Goal: Task Accomplishment & Management: Manage account settings

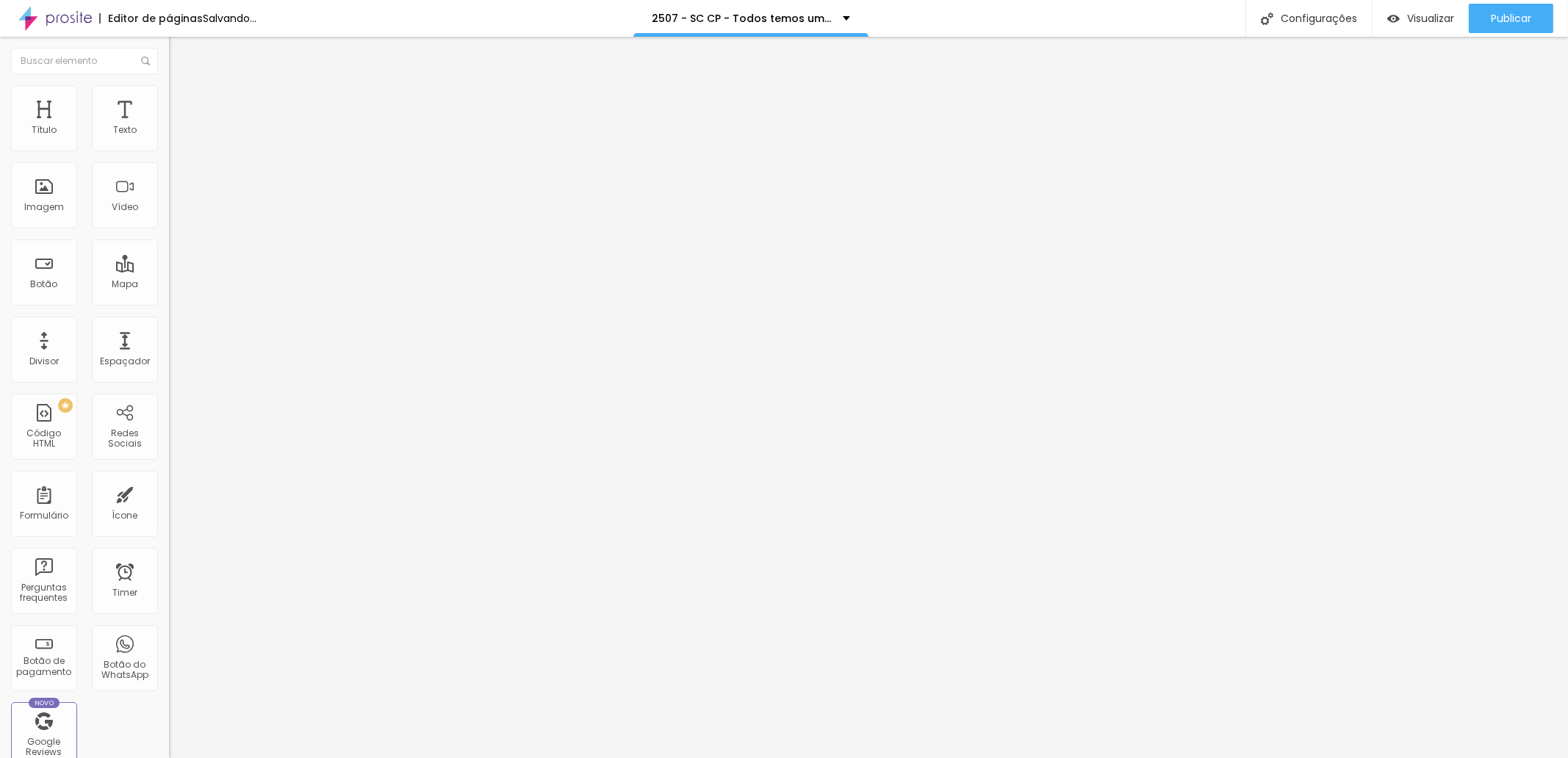
click at [169, 126] on span "Trocar imagem" at bounding box center [210, 120] width 80 height 13
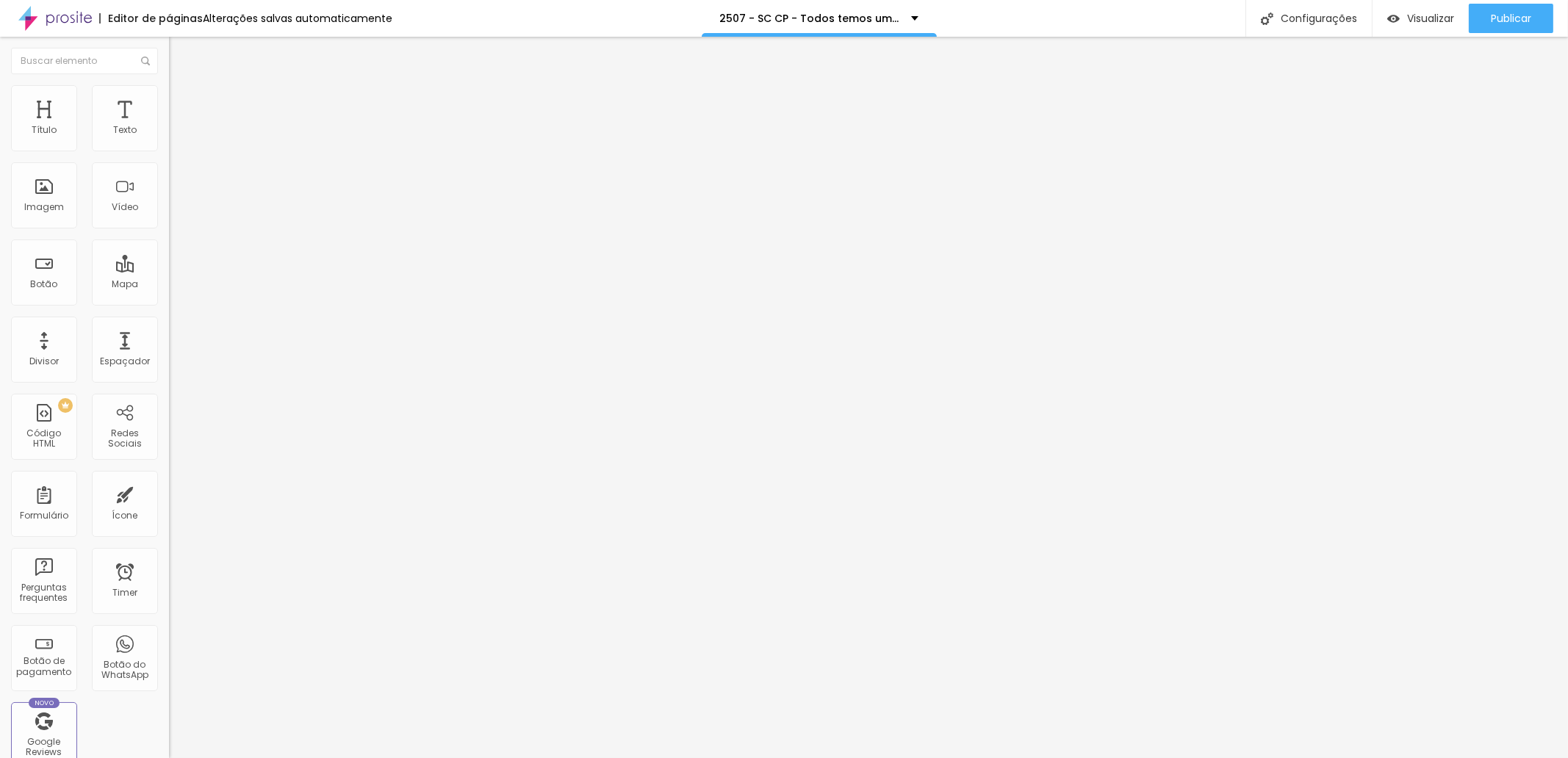
click at [169, 125] on div "Trocar imagem" at bounding box center [254, 120] width 169 height 10
click at [169, 126] on span "Trocar imagem" at bounding box center [210, 120] width 80 height 13
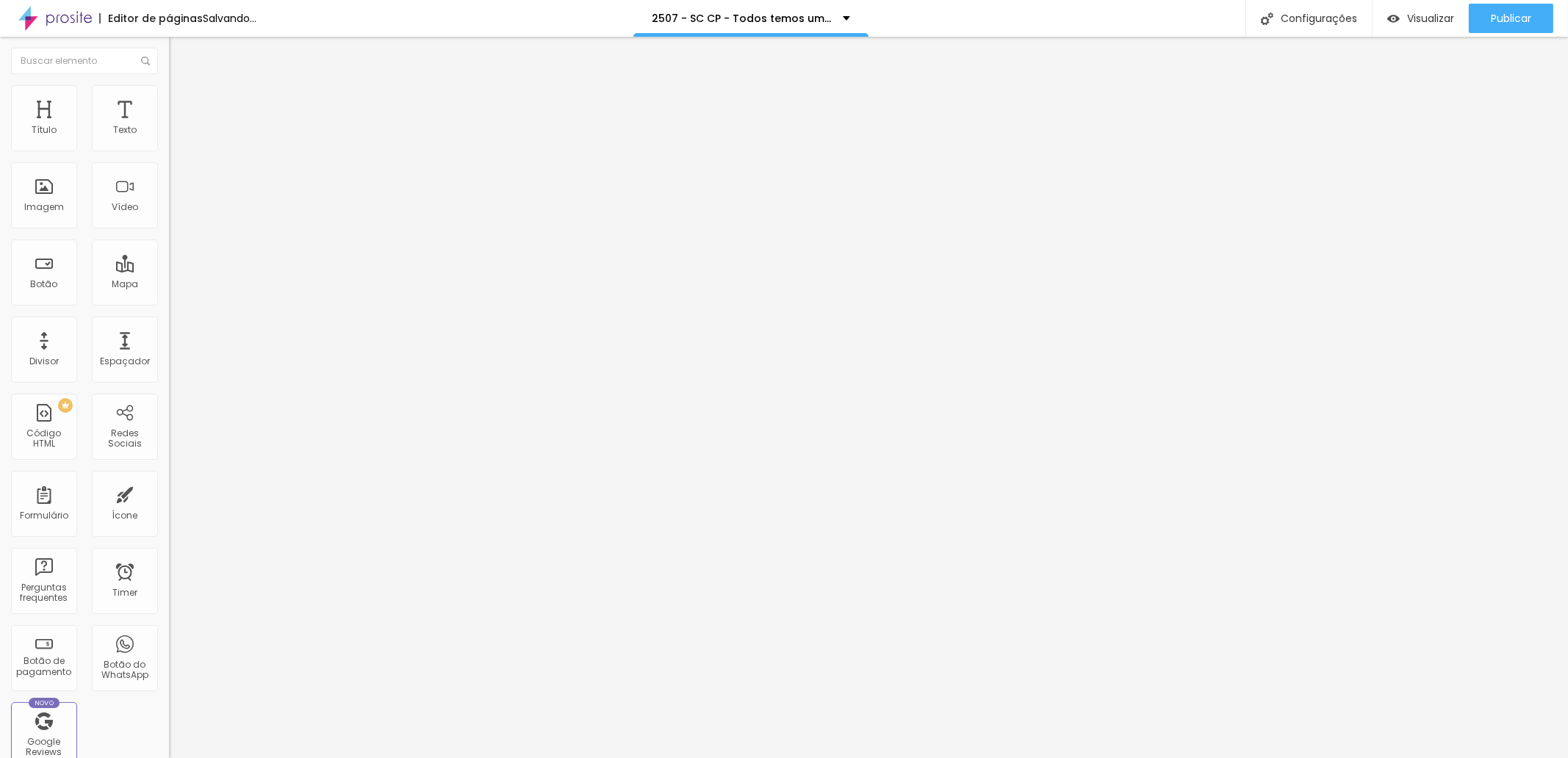
click at [169, 126] on span "Trocar imagem" at bounding box center [210, 120] width 80 height 13
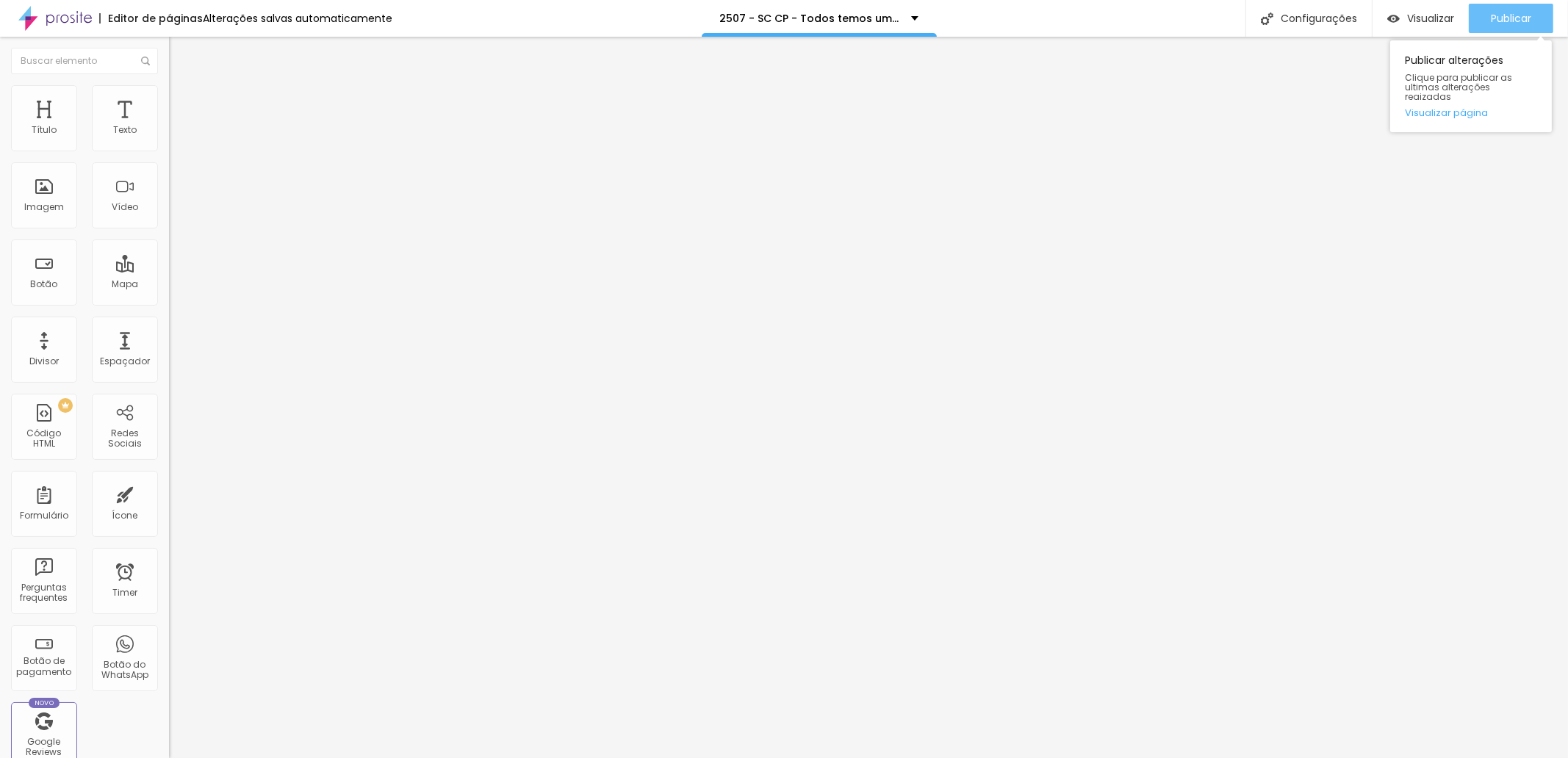
click at [1498, 17] on span "Publicar" at bounding box center [1511, 18] width 40 height 12
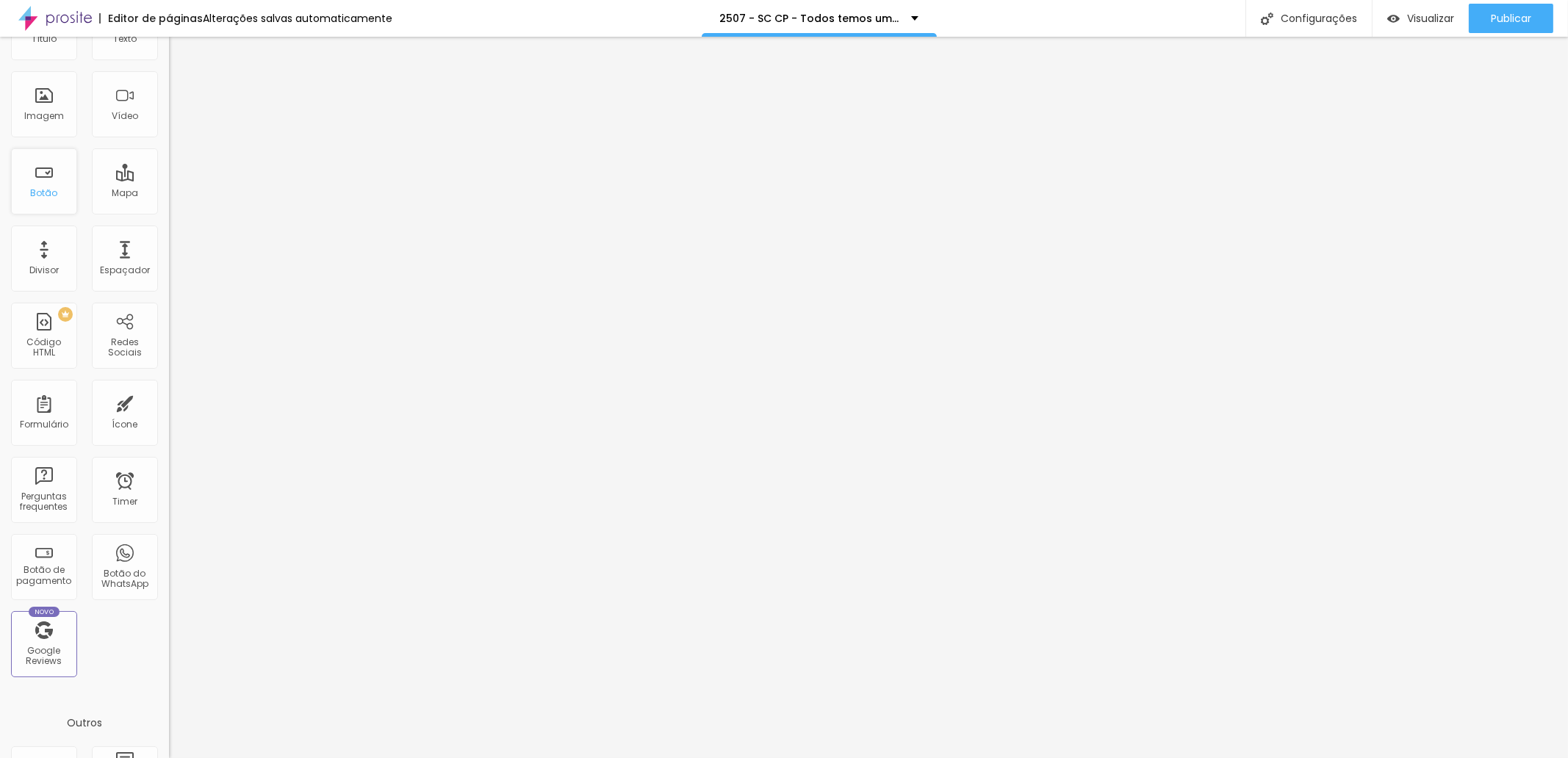
scroll to position [0, 0]
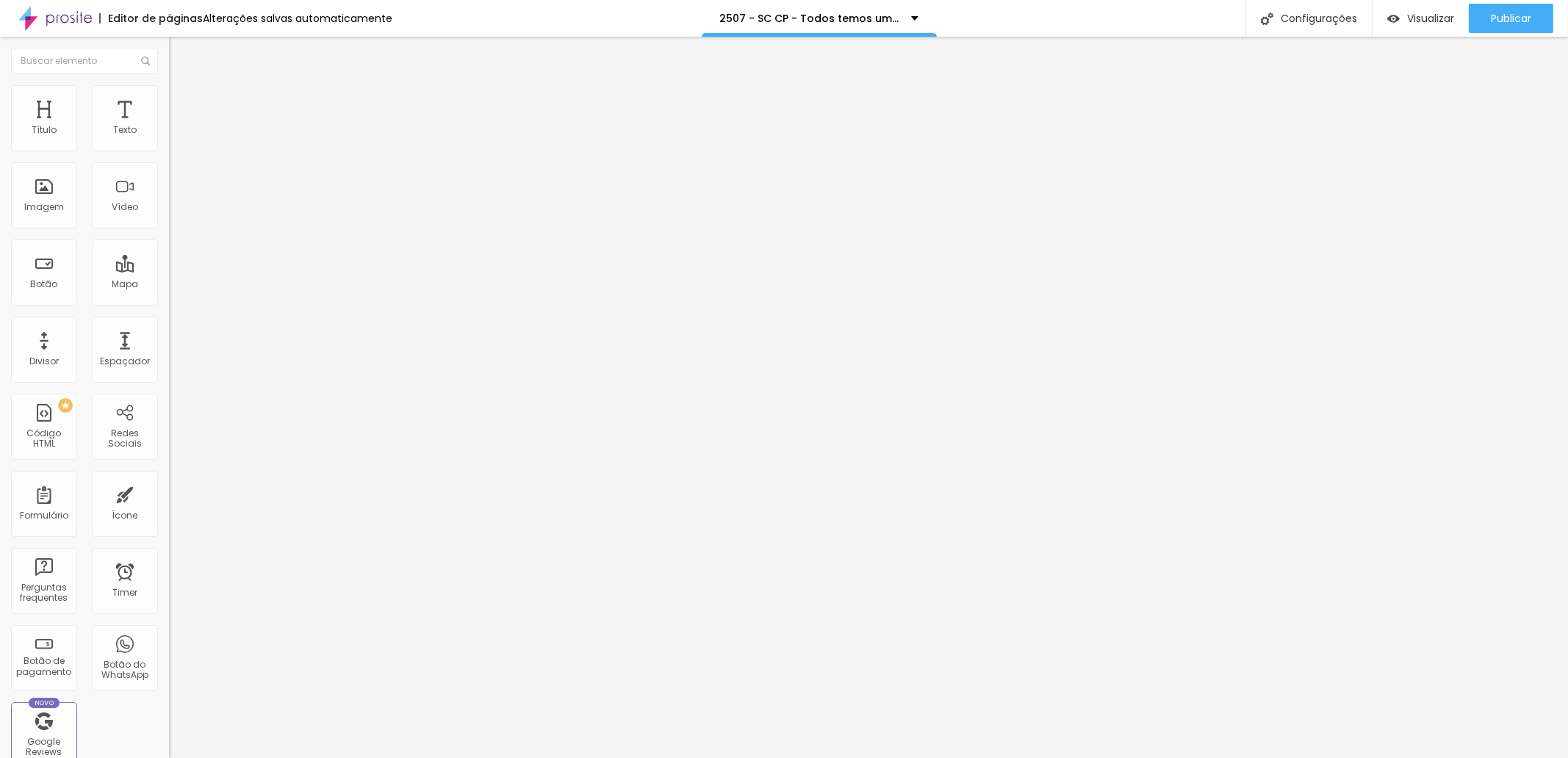
drag, startPoint x: 77, startPoint y: 163, endPoint x: 0, endPoint y: 169, distance: 77.2
click at [169, 169] on div "Texto Click me Alinhamento Tamanho Normal Pequeno Normal Grande Link URL https:…" at bounding box center [254, 221] width 169 height 214
paste input "Perguntas Frequentes"
type input "Perguntas Frequentes"
click at [169, 321] on div at bounding box center [254, 321] width 169 height 0
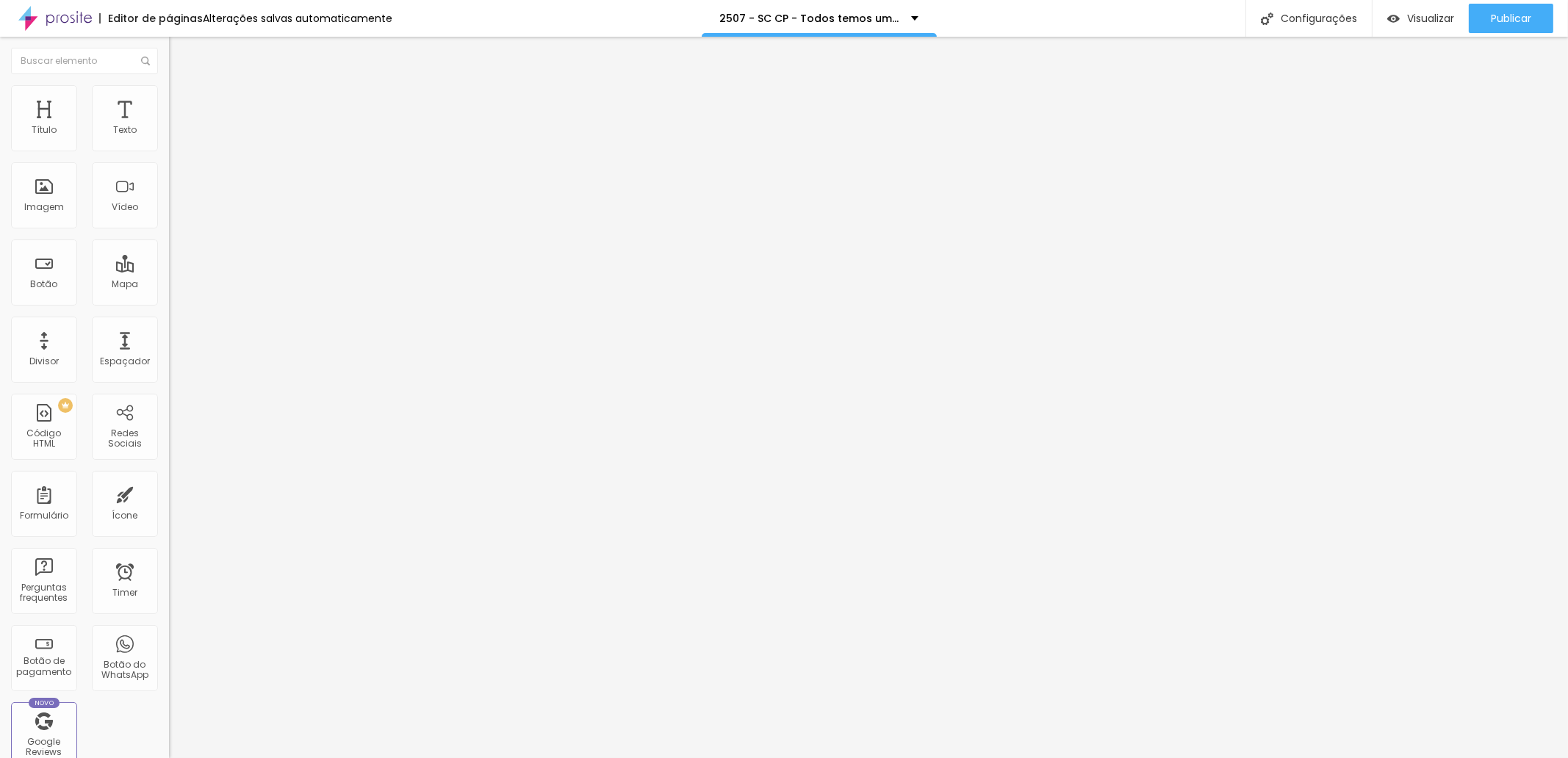
drag, startPoint x: 68, startPoint y: 305, endPoint x: 0, endPoint y: 305, distance: 68.0
click at [169, 305] on div "Texto Perguntas Frequentes Alinhamento Tamanho Normal Pequeno Normal Grande Lin…" at bounding box center [254, 226] width 169 height 223
paste input "www.yurinunesfotografia.com.br/faq-perguntas-e-respostas"
type input "https://www.yurinunesfotografia.com.br/faq-perguntas-e-respostas"
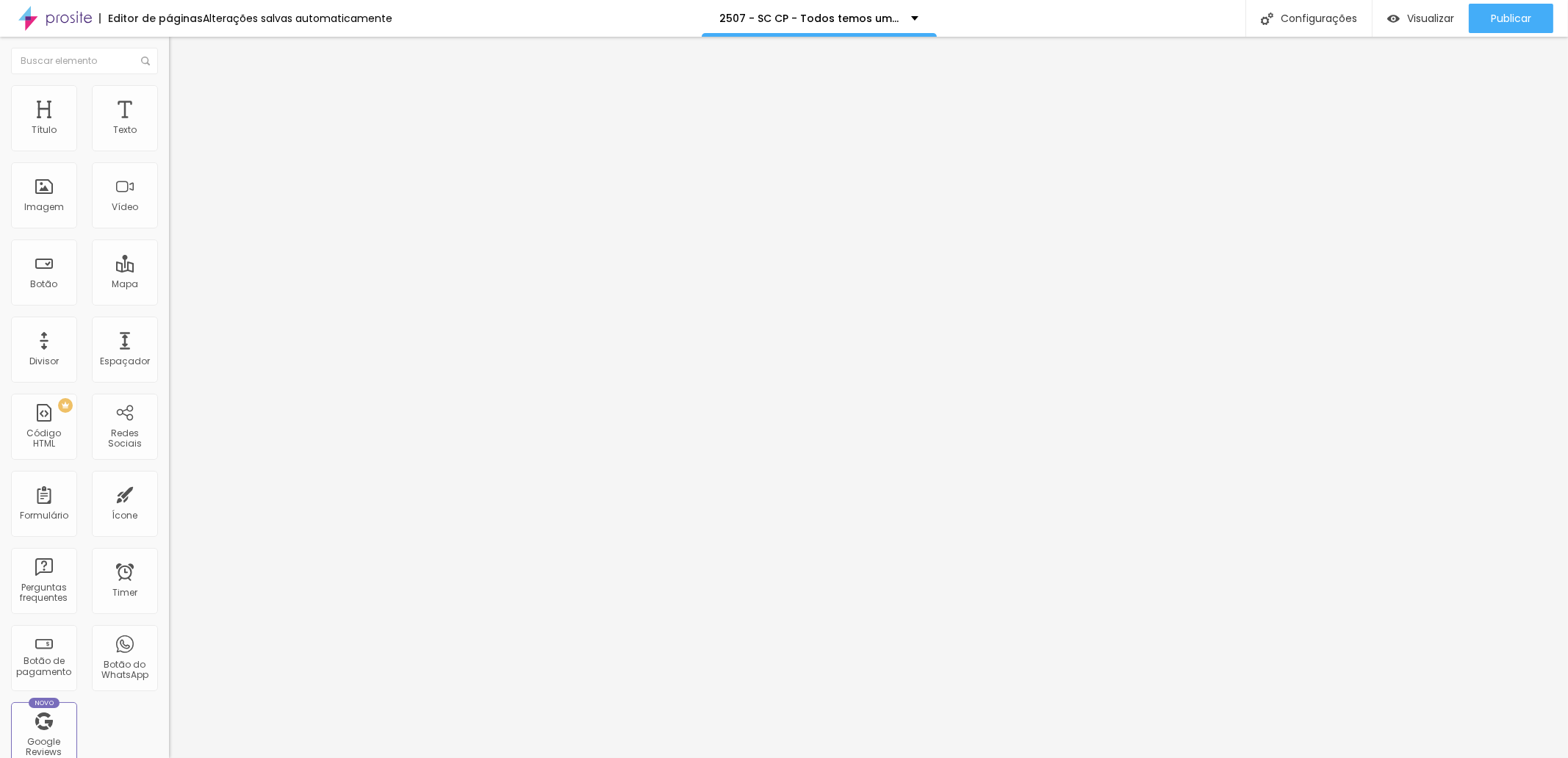
scroll to position [0, 0]
click at [182, 104] on span "Avançado" at bounding box center [206, 110] width 49 height 13
type input "0"
drag, startPoint x: 57, startPoint y: 141, endPoint x: 3, endPoint y: 145, distance: 54.1
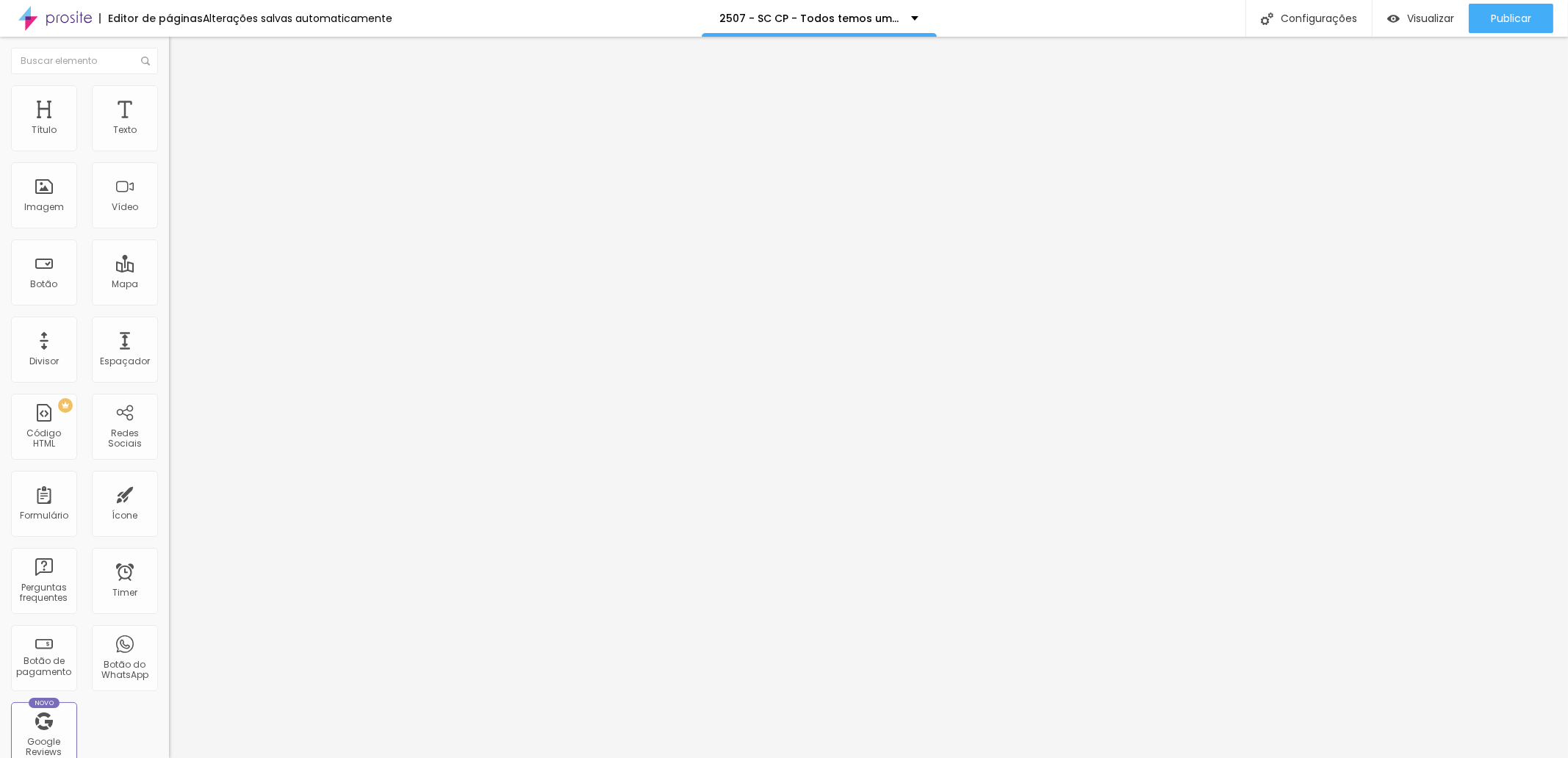
type input "0"
click at [169, 285] on input "range" at bounding box center [216, 291] width 95 height 12
click at [1517, 20] on span "Publicar" at bounding box center [1511, 18] width 40 height 12
click at [1307, 24] on div "Configurações" at bounding box center [1295, 18] width 127 height 37
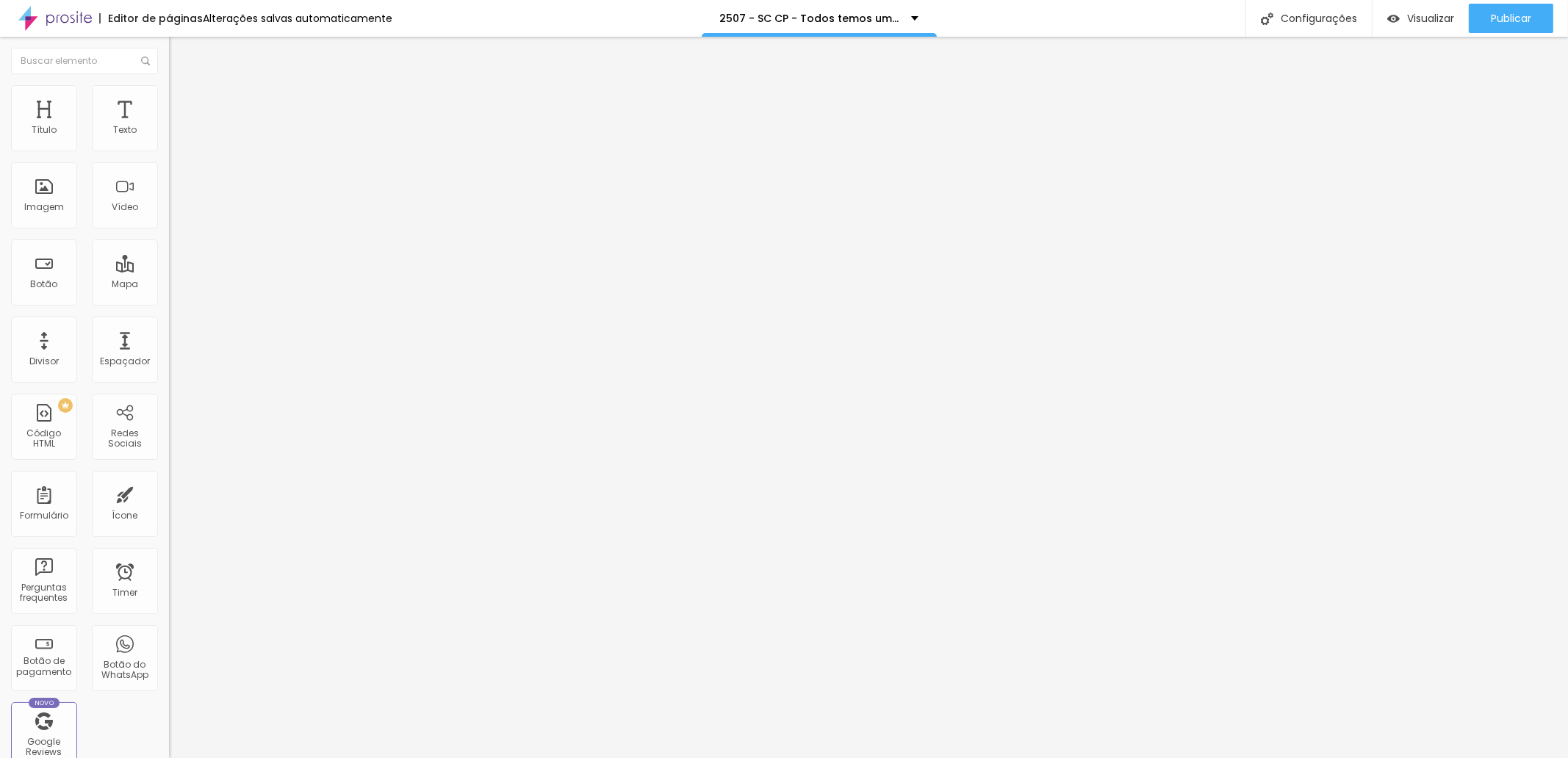
type input "2507 - SCPR26CP - Todos temos uma historia para contar"
drag, startPoint x: 680, startPoint y: 284, endPoint x: 670, endPoint y: 284, distance: 10.0
drag, startPoint x: 654, startPoint y: 286, endPoint x: 696, endPoint y: 286, distance: 42.0
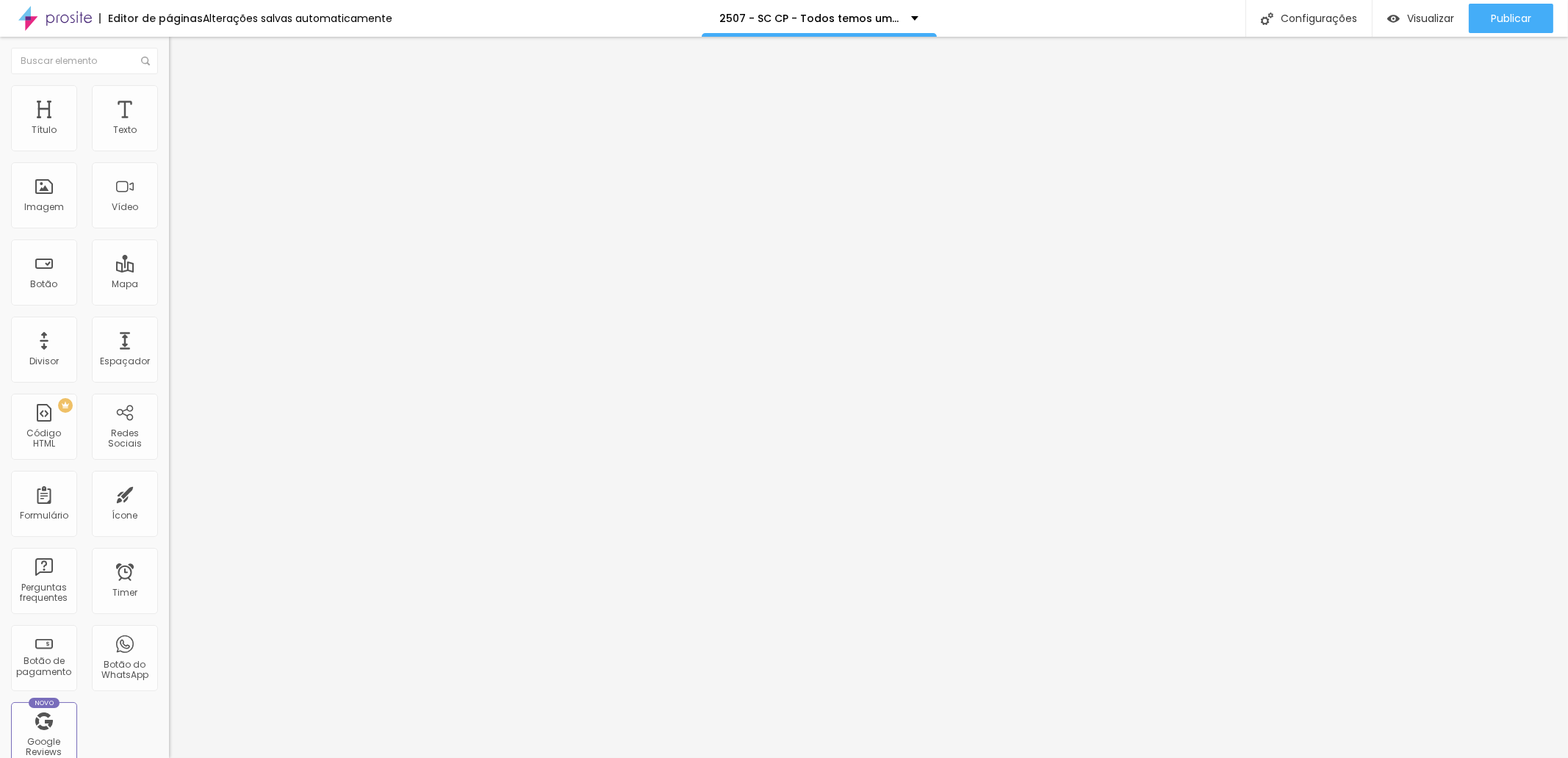
type input "/c4pI0Xsc6pr-todos-temos-uma-historia-para-contar"
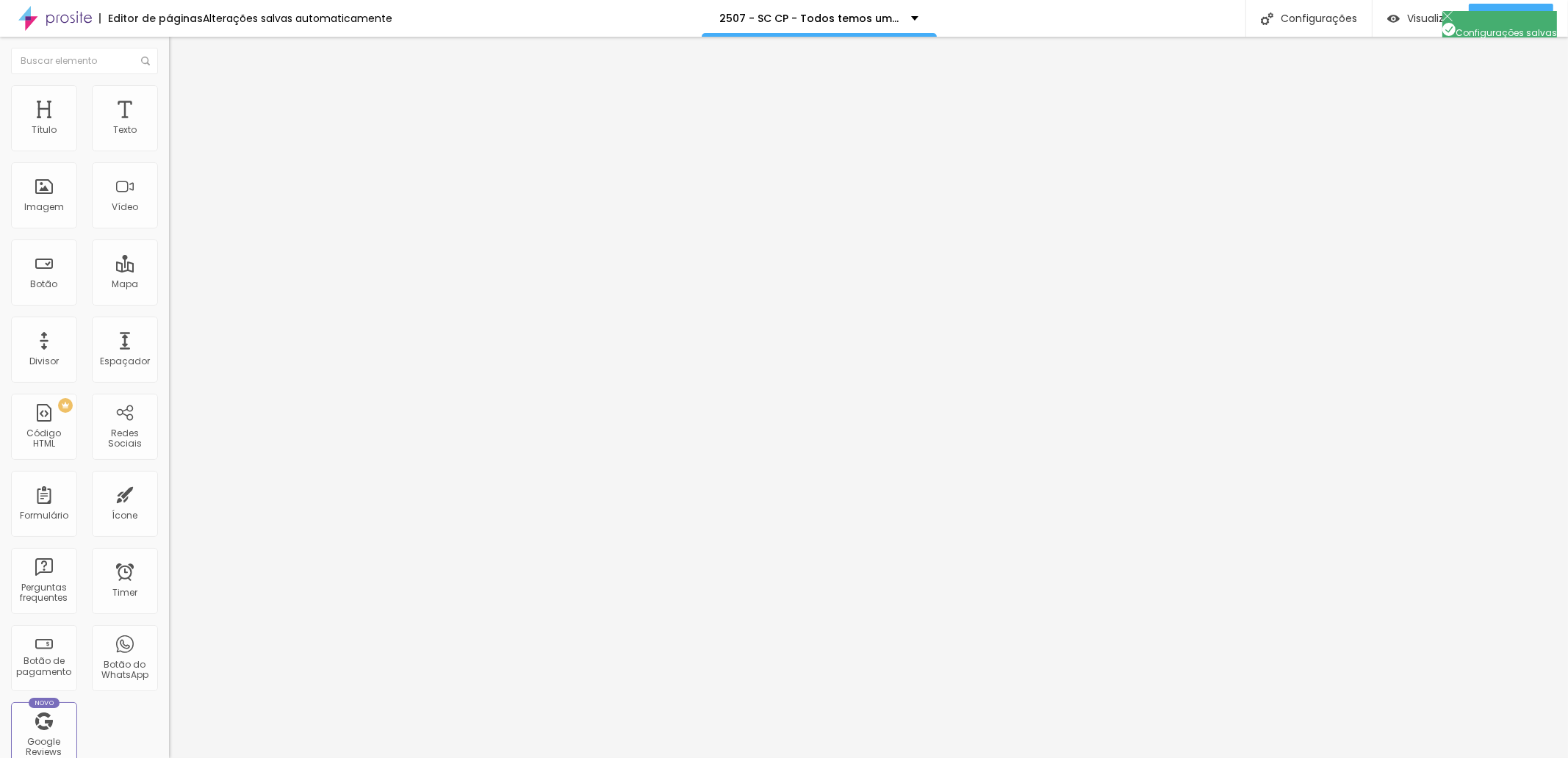
scroll to position [0, 0]
click at [1047, 757] on div at bounding box center [784, 773] width 1568 height 13
click at [1501, 18] on span "Publicar" at bounding box center [1511, 18] width 40 height 12
drag, startPoint x: 122, startPoint y: 164, endPoint x: 0, endPoint y: 164, distance: 122.0
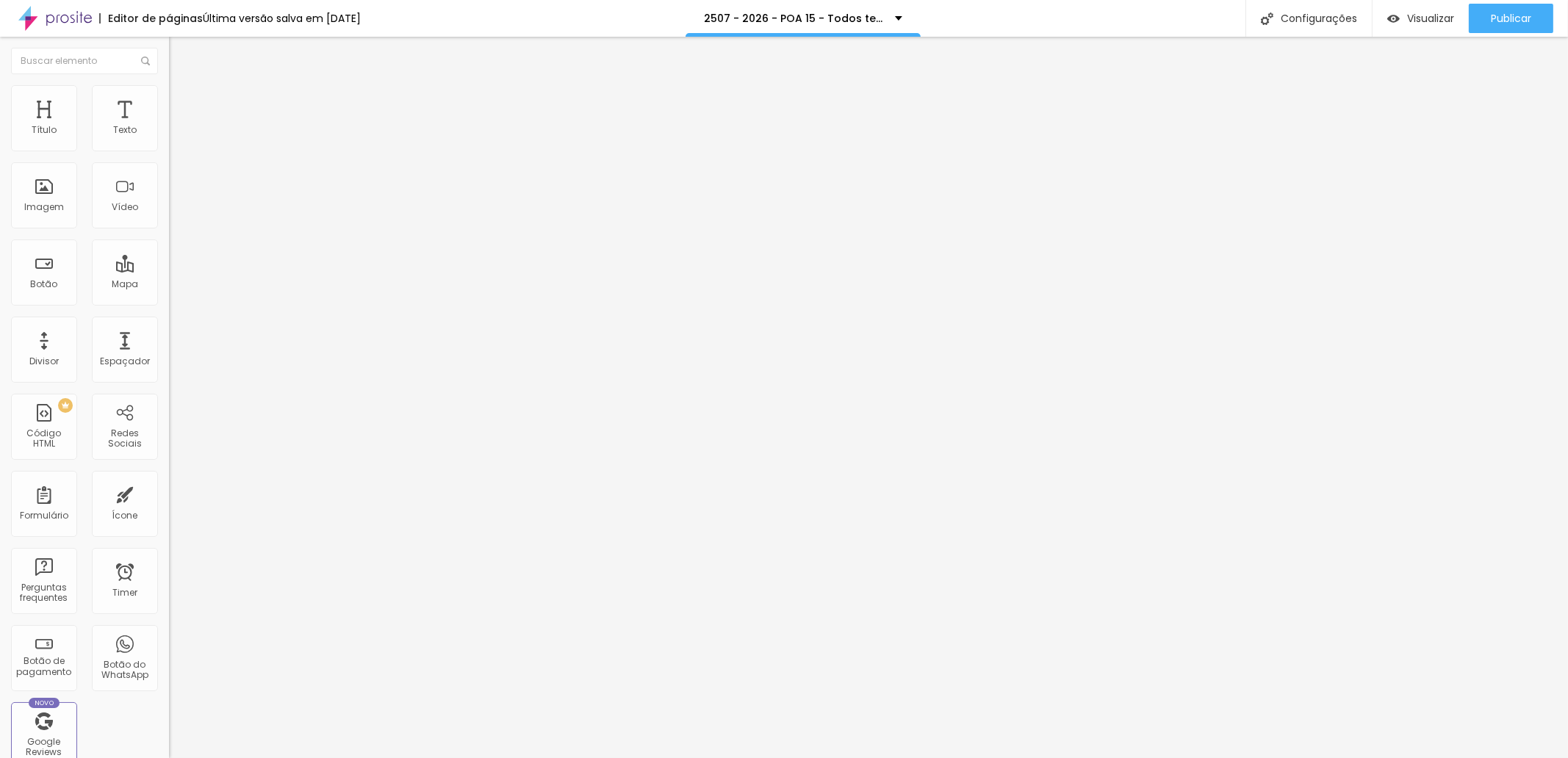
click at [169, 164] on div "Texto Perguntas Frequentes Alinhamento Tamanho Normal Pequeno Normal Grande Lin…" at bounding box center [254, 226] width 169 height 223
click at [169, 302] on input "https://www.yurinunesfotografia.com.br/faq-perguntas-e-respostas" at bounding box center [257, 296] width 176 height 15
click at [169, 302] on input "https://www.yurinunesfotografia.com.br/faq-perguntas-e-respostas" at bounding box center [257, 296] width 176 height 15
click at [169, 126] on span "Trocar imagem" at bounding box center [210, 120] width 80 height 13
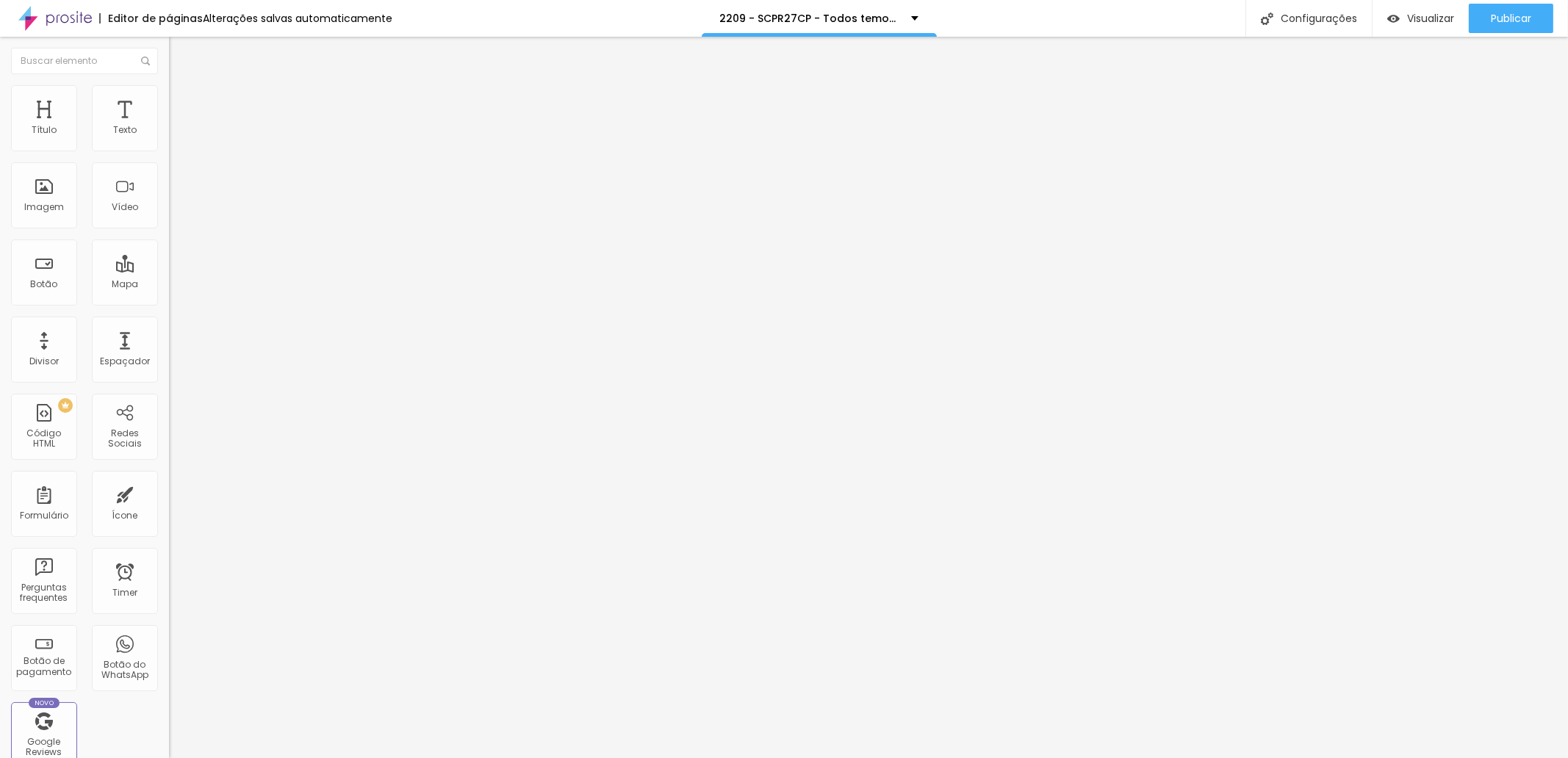
click at [169, 126] on span "Trocar imagem" at bounding box center [210, 120] width 80 height 13
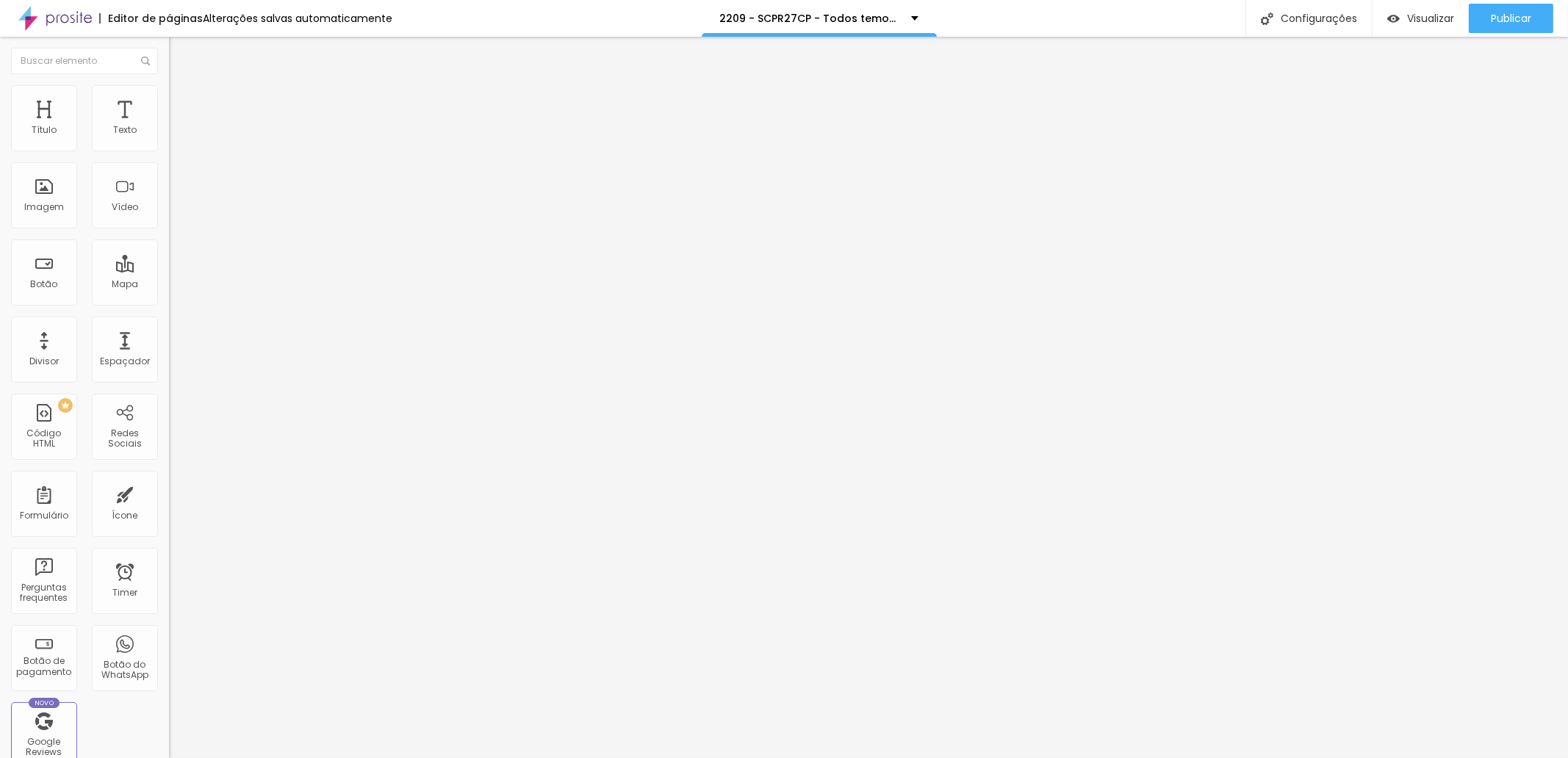
click at [169, 126] on span "Trocar imagem" at bounding box center [210, 120] width 80 height 13
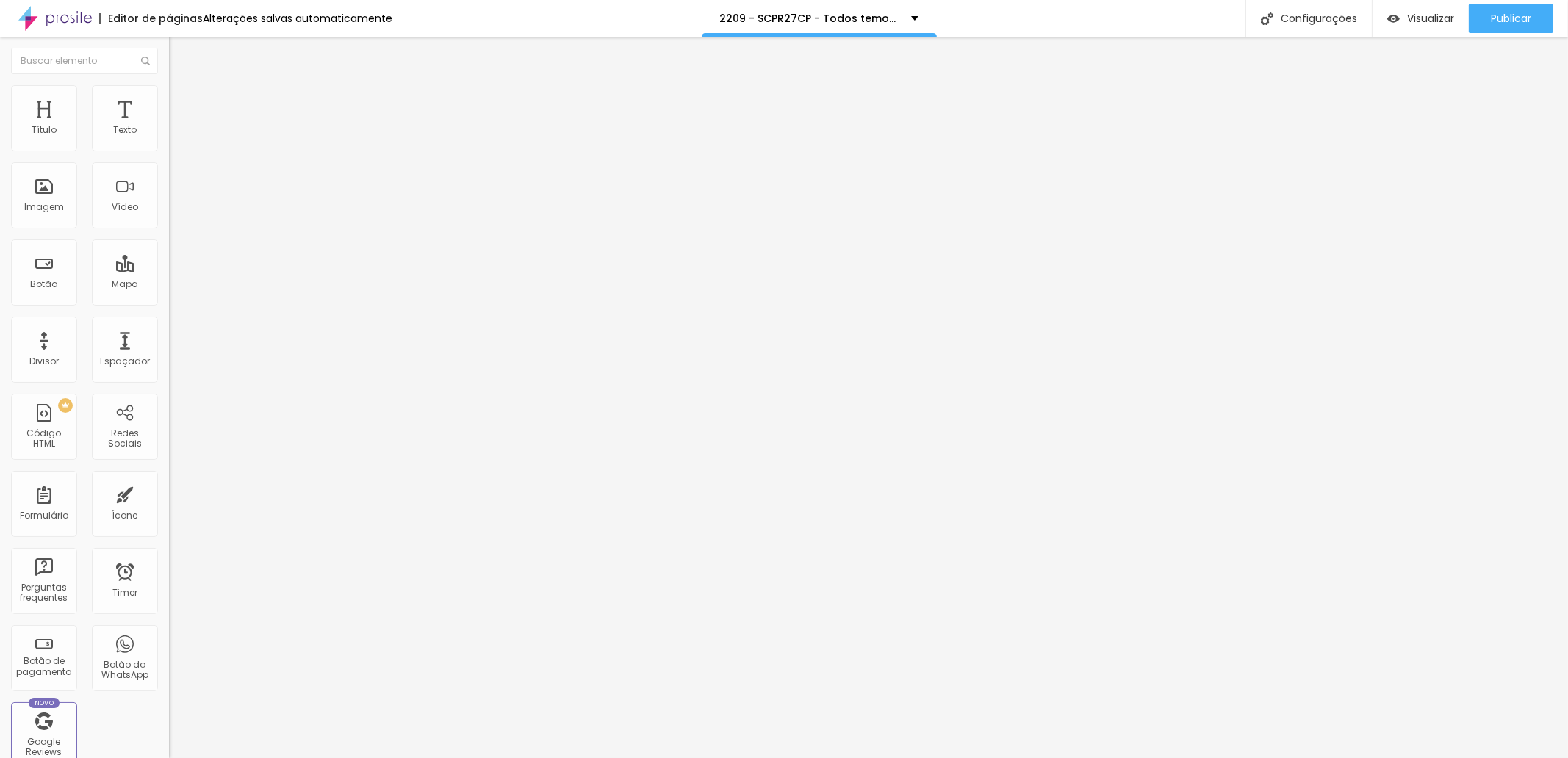
click at [169, 126] on span "Trocar imagem" at bounding box center [210, 120] width 80 height 13
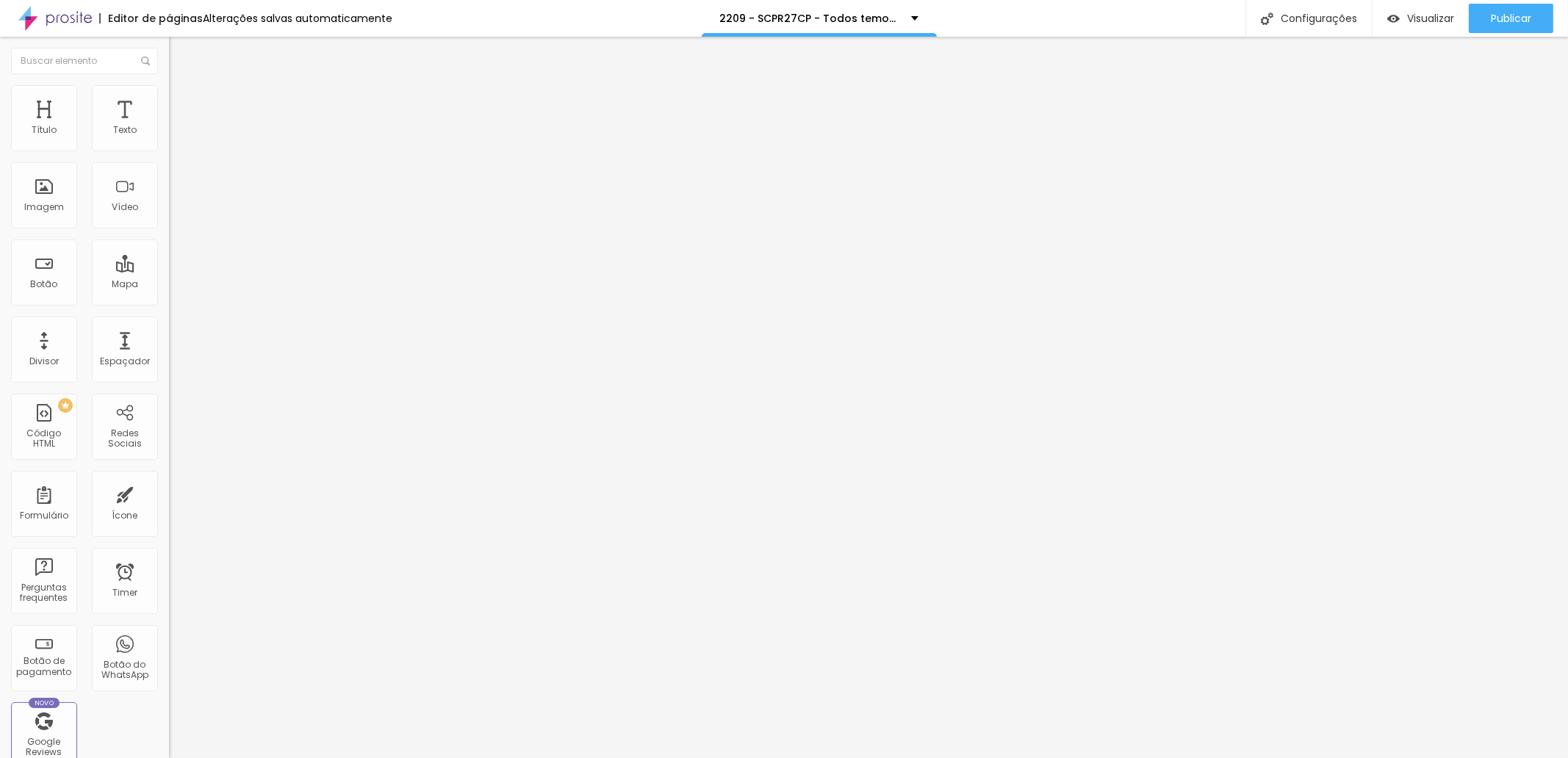
click at [1508, 23] on span "Publicar" at bounding box center [1511, 18] width 40 height 12
click at [1308, 19] on div "Configurações" at bounding box center [1295, 18] width 127 height 37
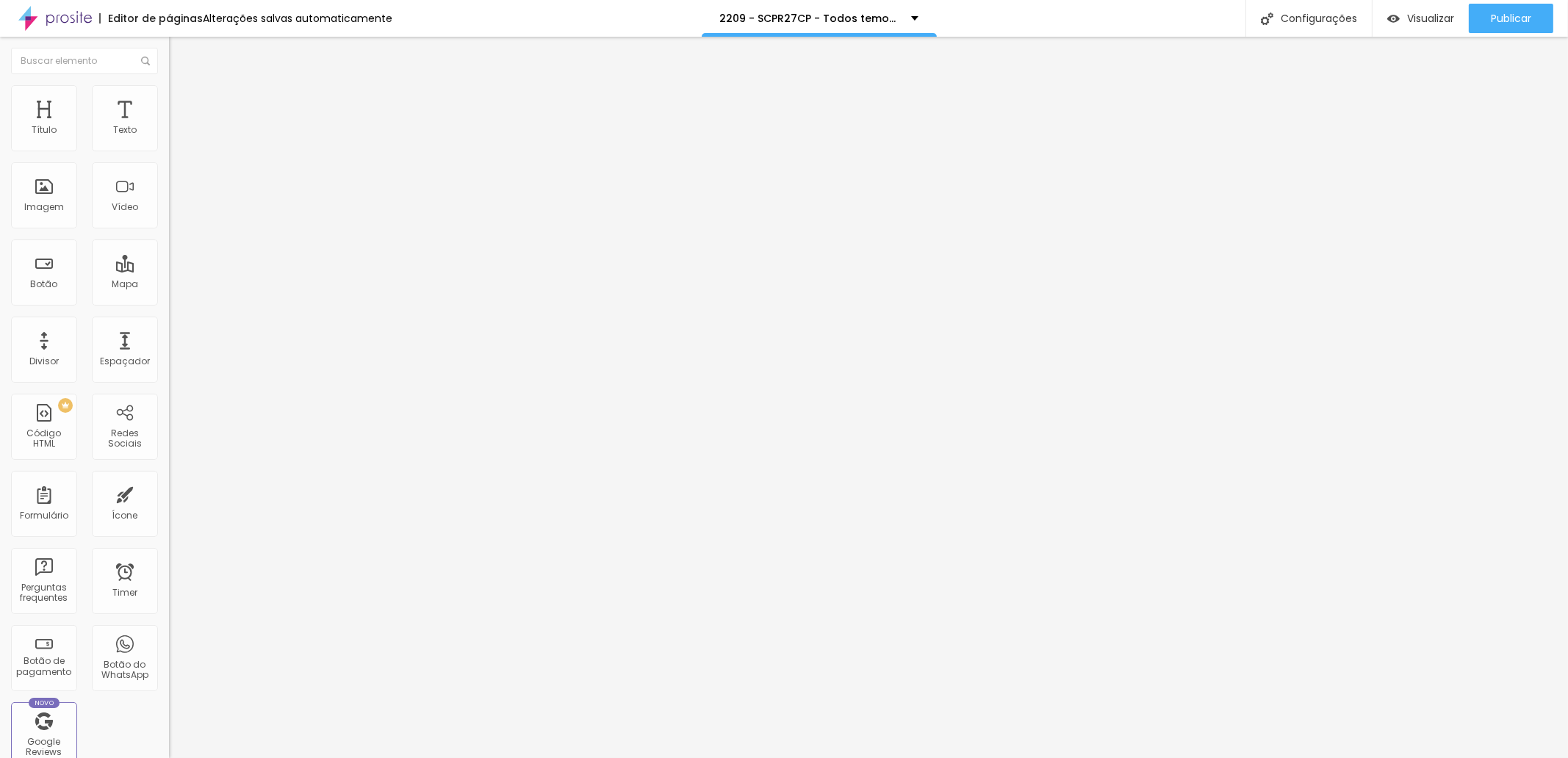
scroll to position [21, 0]
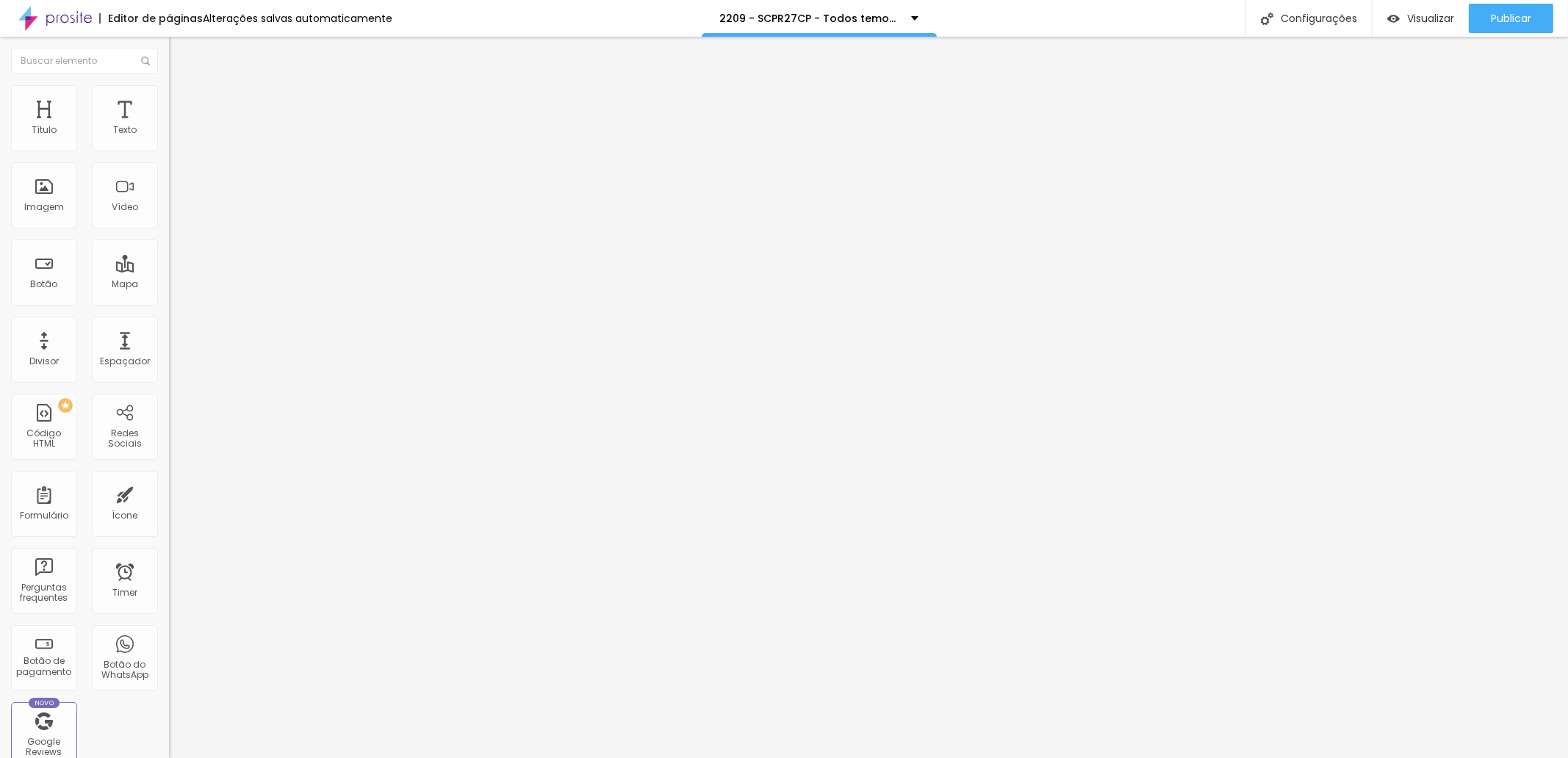
drag, startPoint x: 656, startPoint y: 284, endPoint x: 677, endPoint y: 284, distance: 21.0
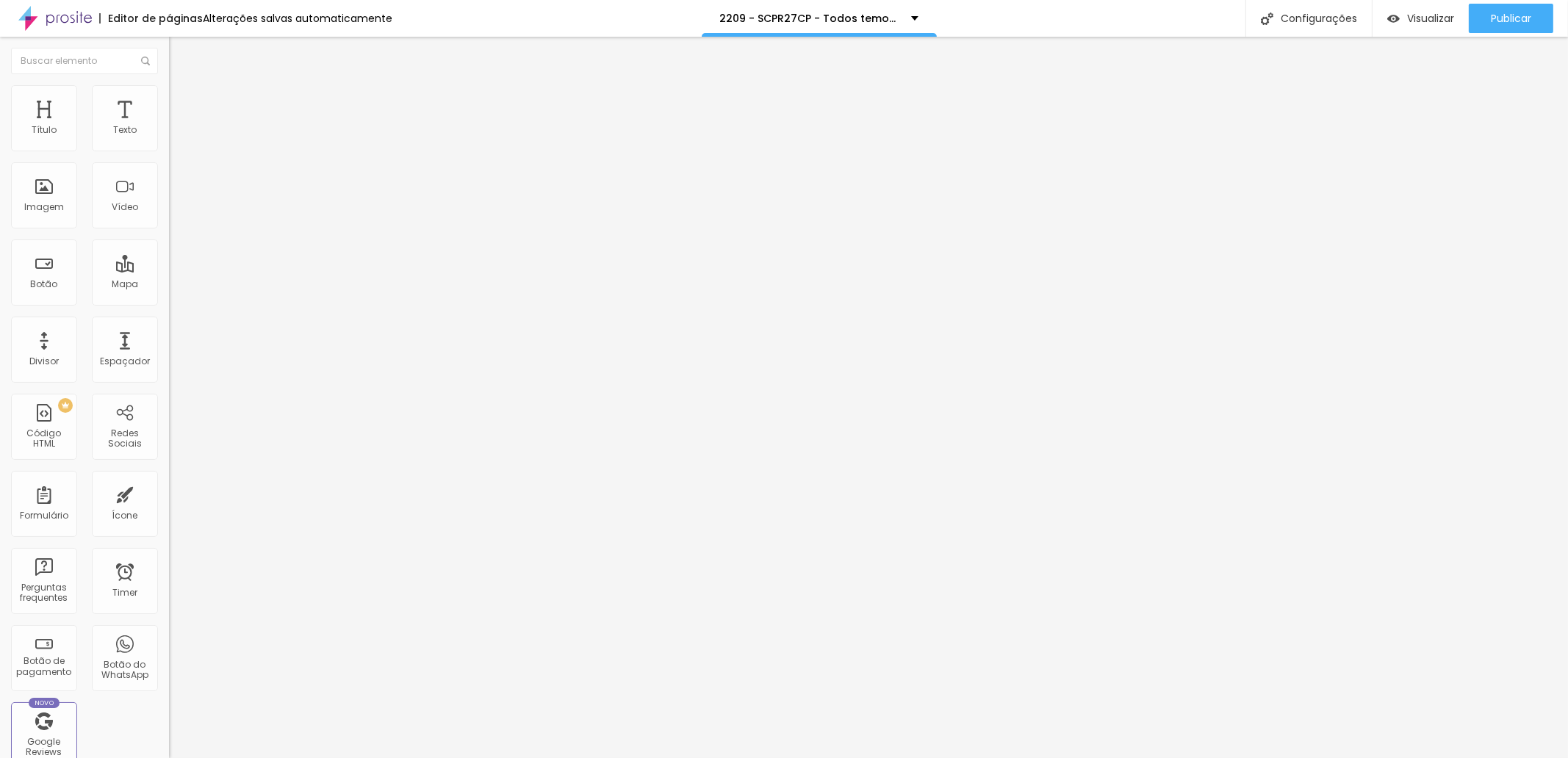
type input "/-s5c2pr27c8p-todos-temos-uma-historia-para-contar"
